Goal: Find specific page/section

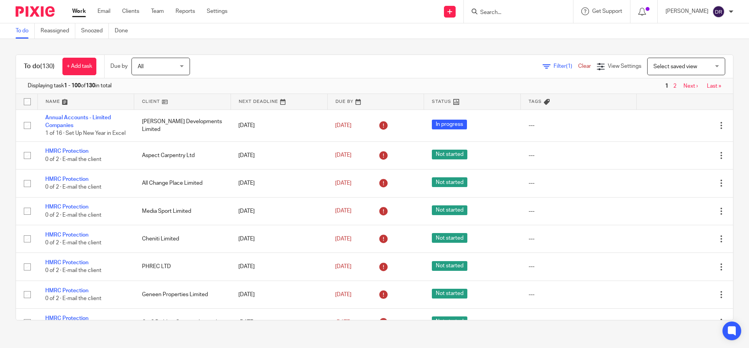
click at [500, 11] on input "Search" at bounding box center [515, 12] width 70 height 7
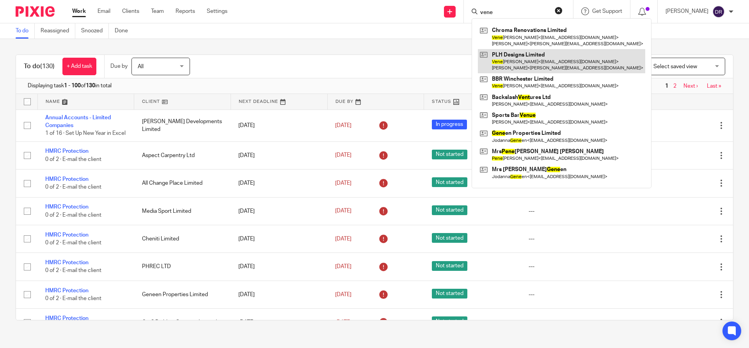
type input "vene"
click at [545, 62] on link at bounding box center [561, 61] width 167 height 24
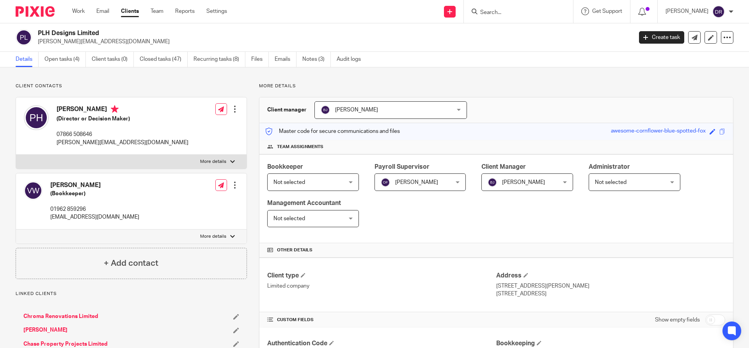
click at [510, 9] on input "Search" at bounding box center [515, 12] width 70 height 7
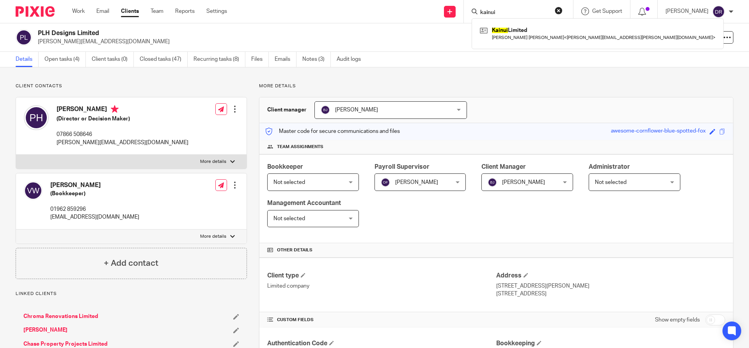
type input "kainui"
click button "submit" at bounding box center [0, 0] width 0 height 0
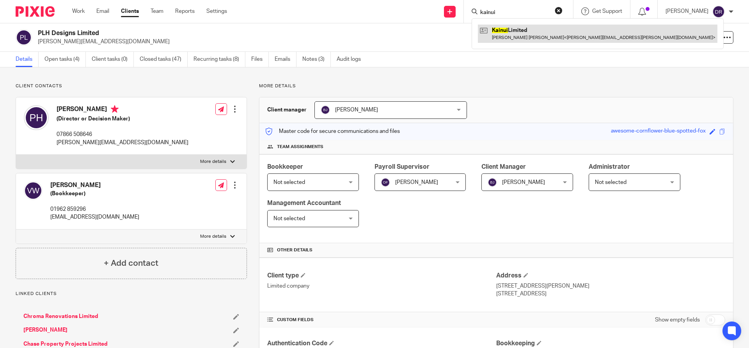
click at [539, 32] on link at bounding box center [598, 34] width 240 height 18
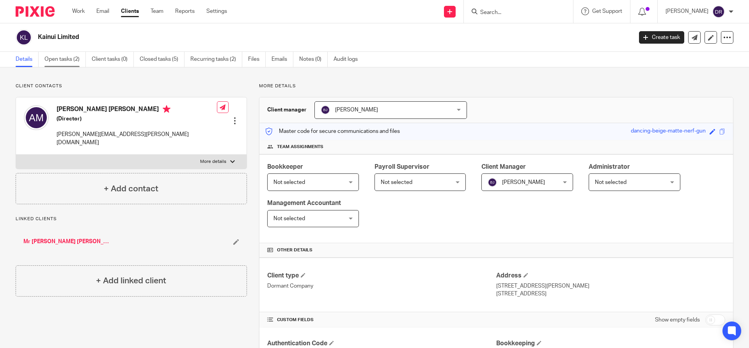
click at [59, 59] on link "Open tasks (2)" at bounding box center [64, 59] width 41 height 15
